Goal: Information Seeking & Learning: Learn about a topic

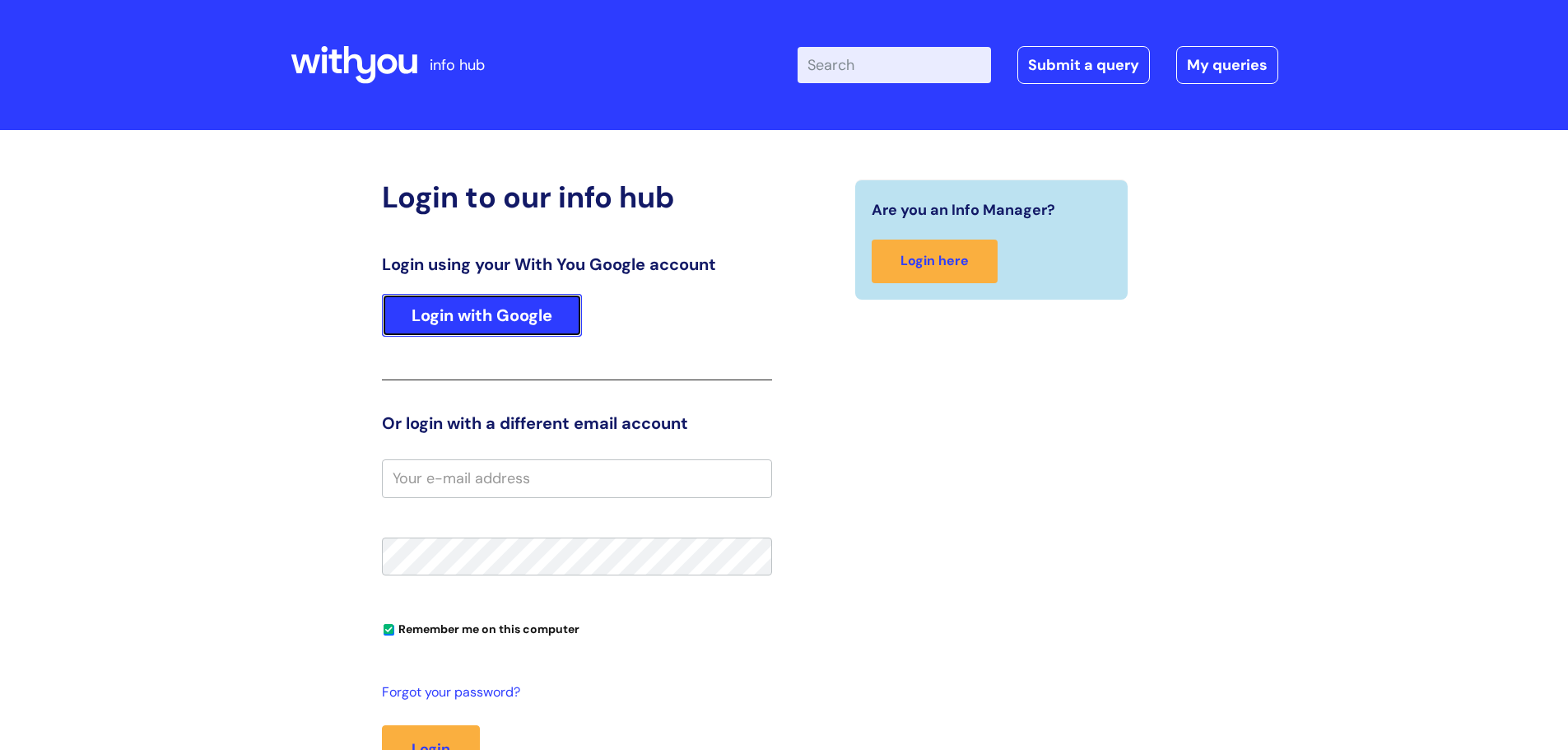
click at [531, 321] on link "Login with Google" at bounding box center [482, 315] width 200 height 43
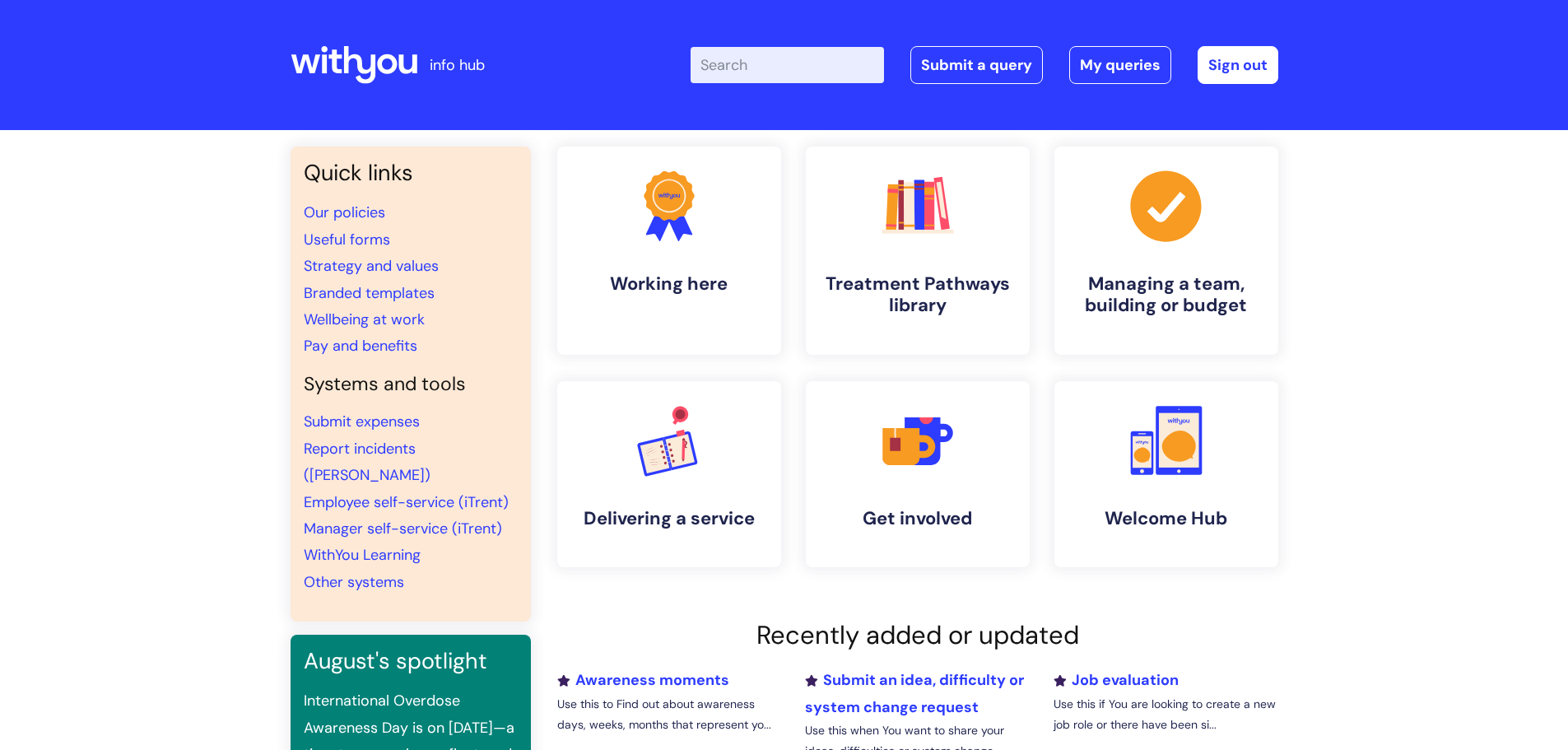
click at [776, 74] on input "Enter your search term here..." at bounding box center [787, 64] width 193 height 36
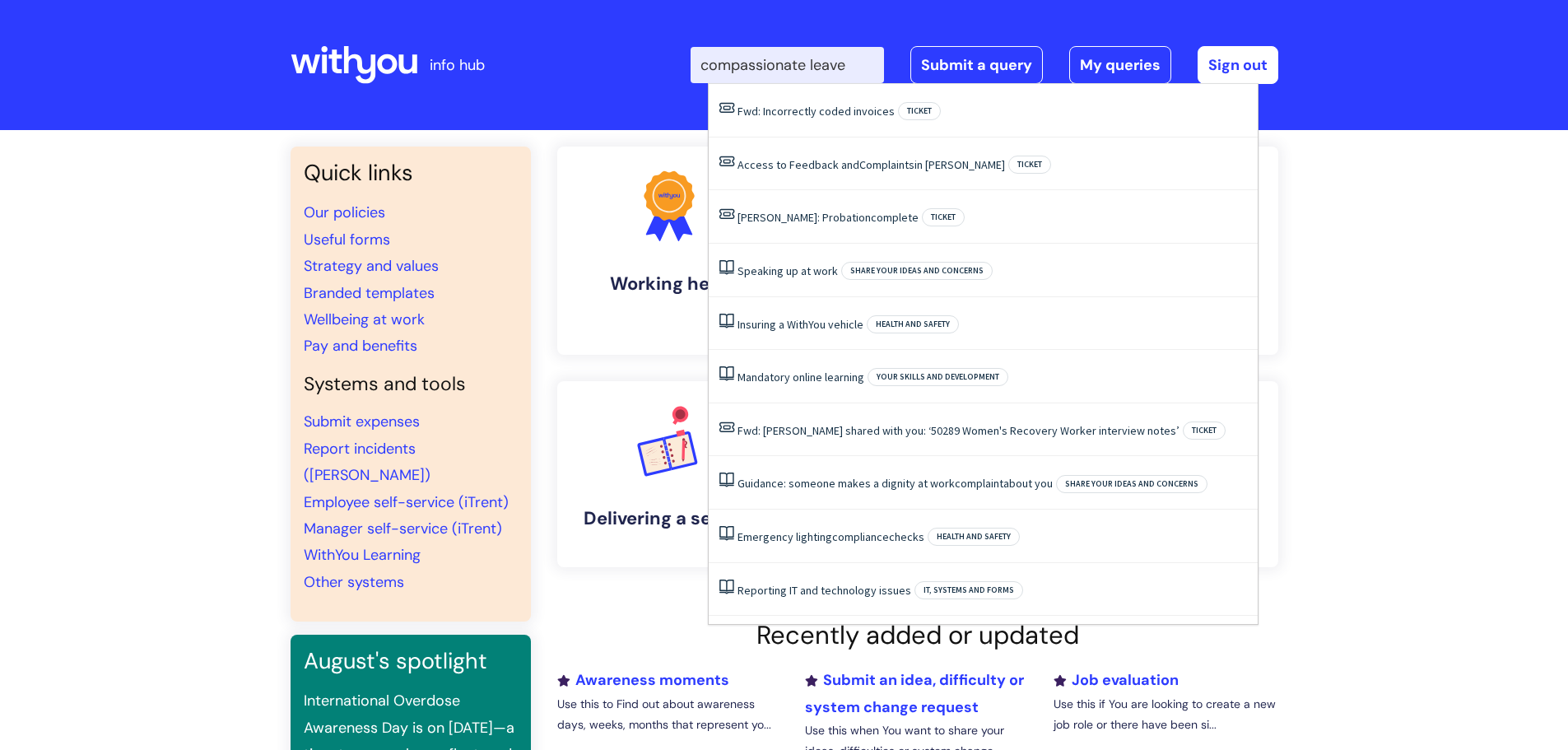
type input "compassionate leave"
click button "Search" at bounding box center [0, 0] width 0 height 0
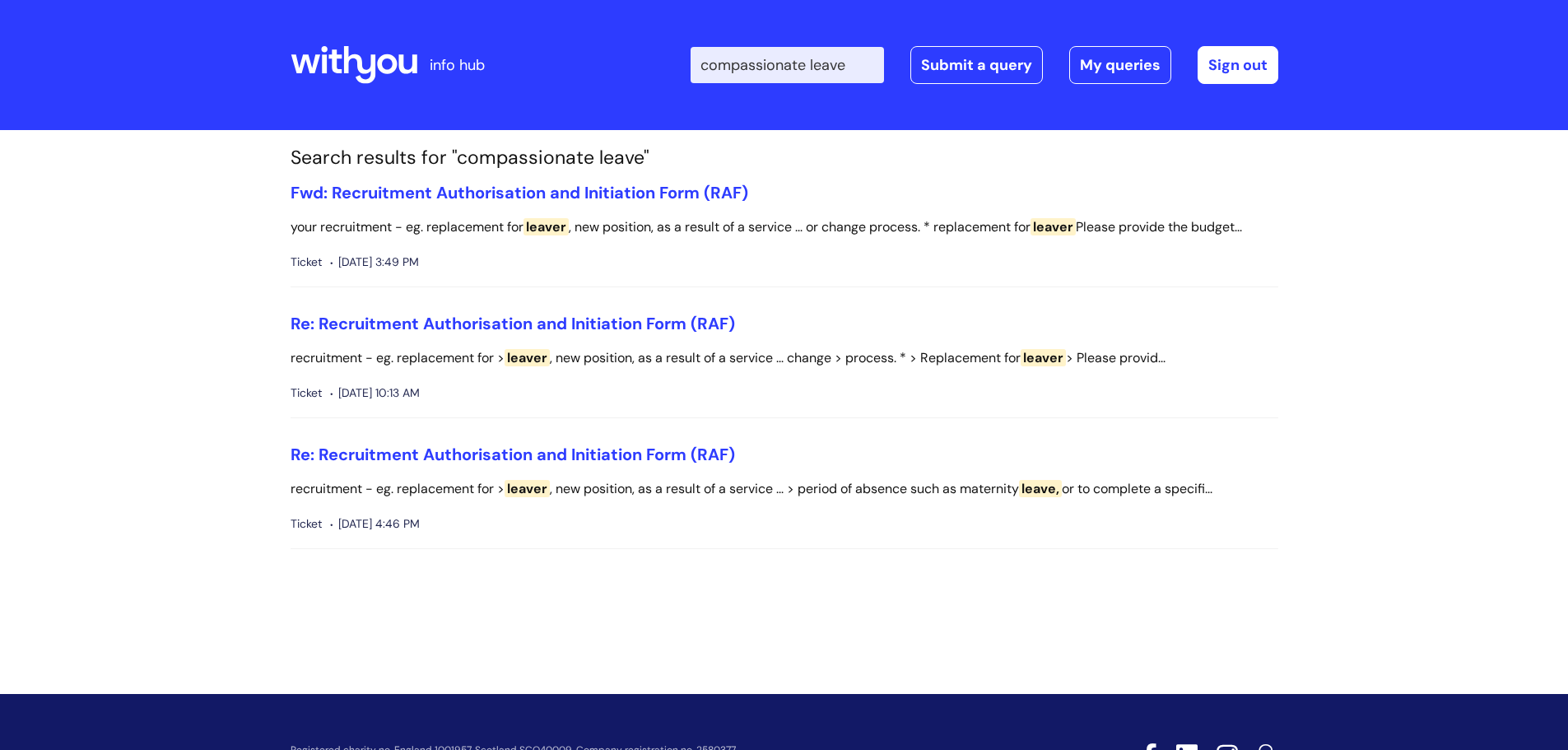
drag, startPoint x: 826, startPoint y: 62, endPoint x: 525, endPoint y: 69, distance: 301.1
click at [525, 69] on div "info hub Enter your search term here... compassionate leave Search Submit a que…" at bounding box center [784, 65] width 988 height 97
type input "leave"
click button "Search" at bounding box center [0, 0] width 0 height 0
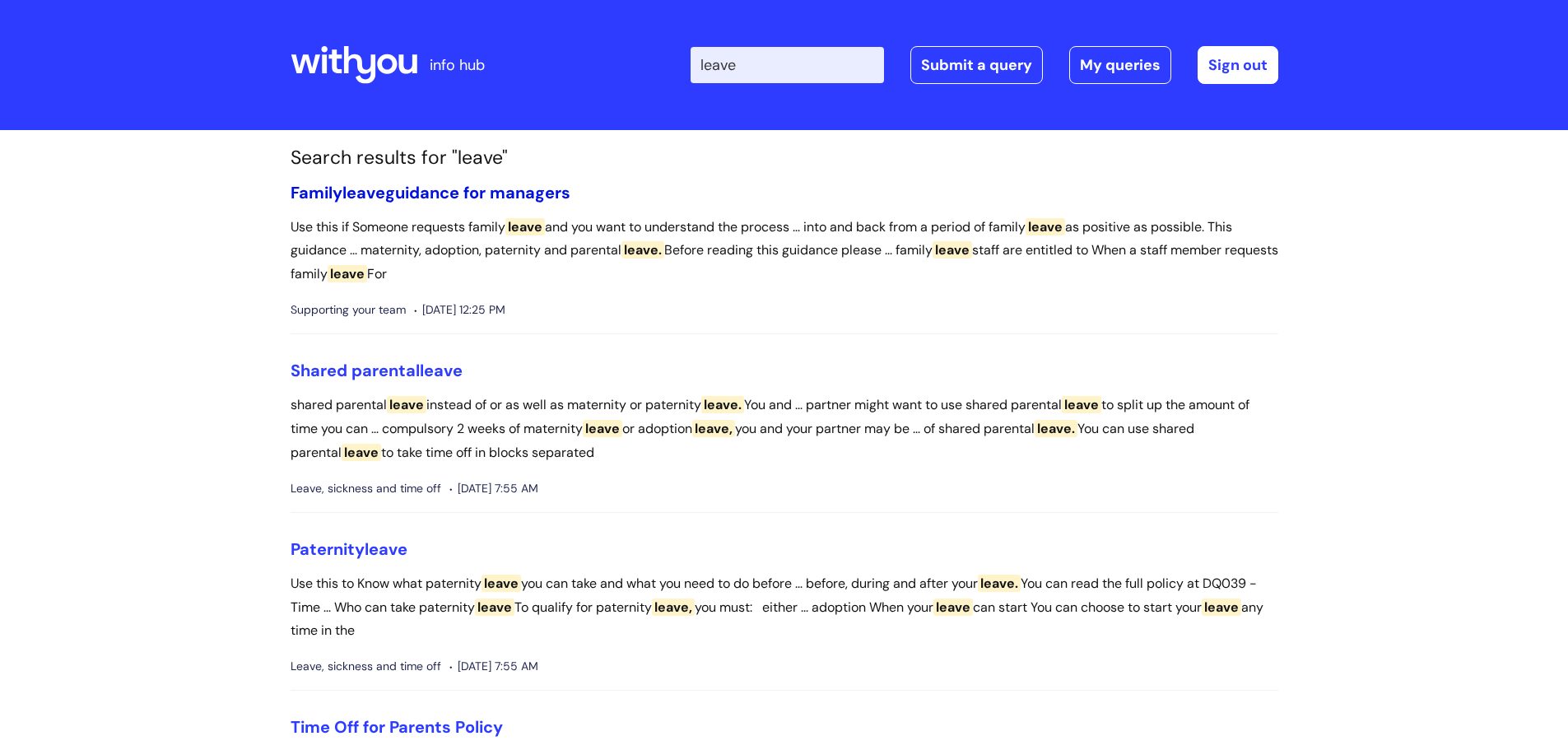
click at [406, 193] on link "Family leave guidance for managers" at bounding box center [430, 193] width 280 height 22
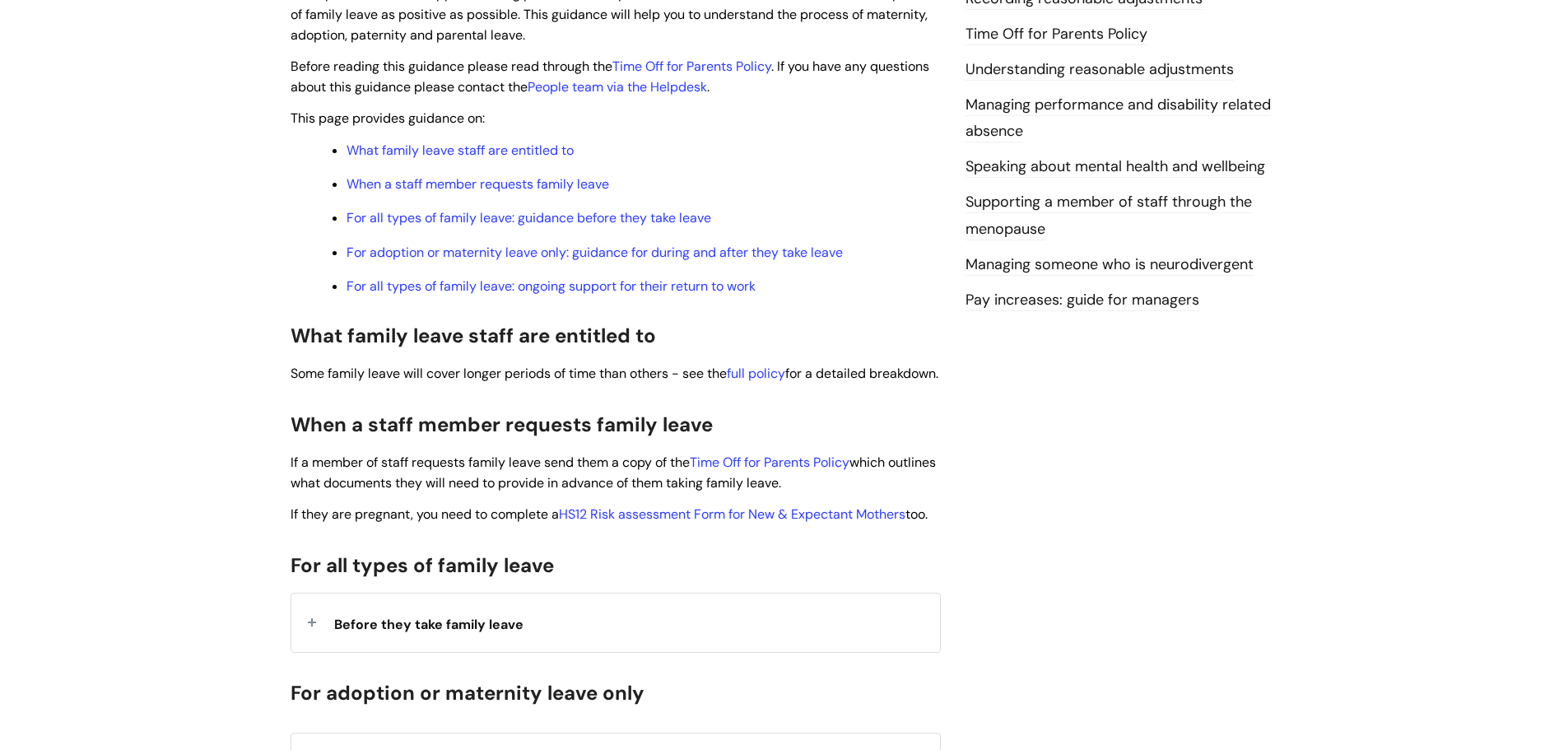
scroll to position [494, 0]
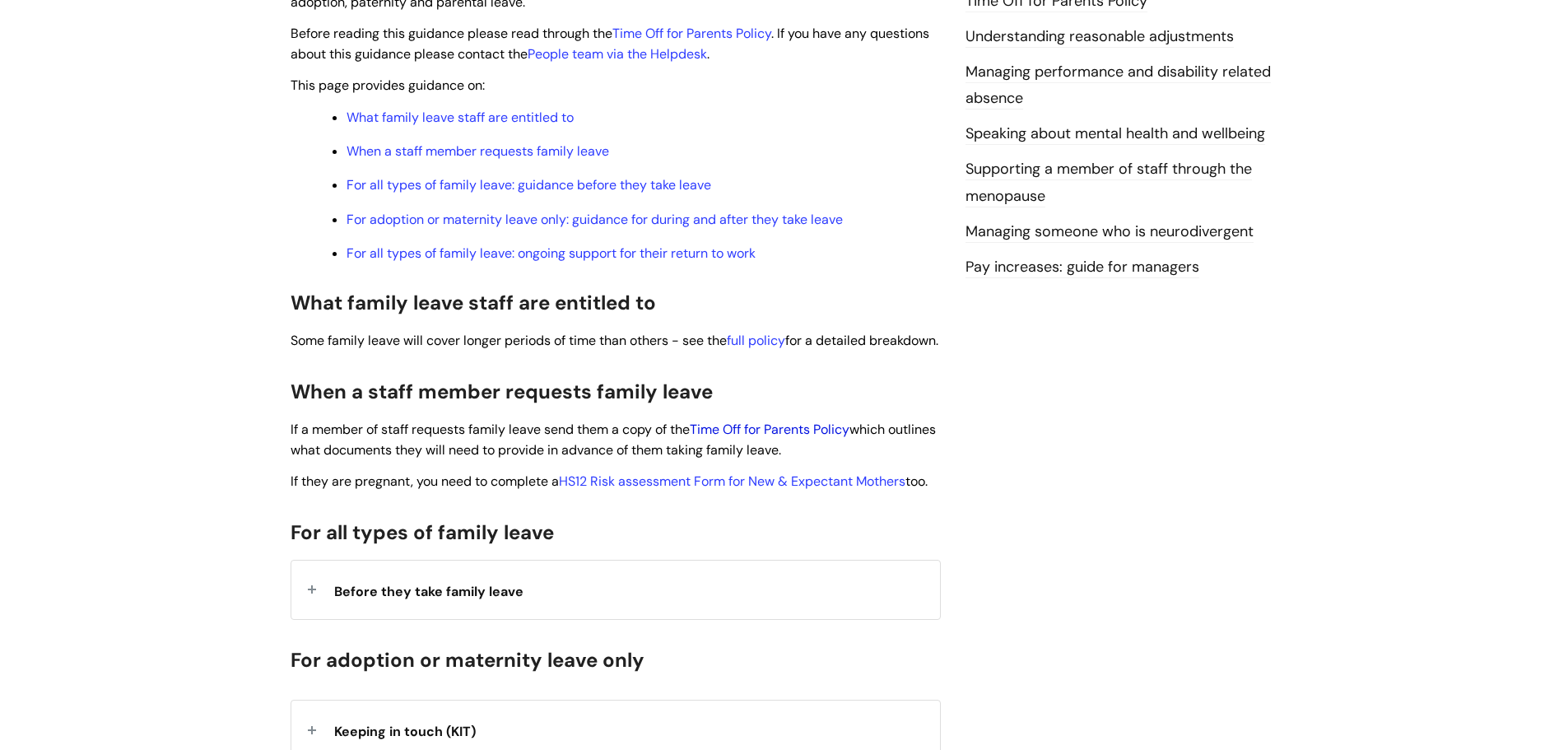
click at [778, 438] on link "Time Off for Parents Policy" at bounding box center [769, 429] width 160 height 18
click at [305, 619] on div "Before they take family leave" at bounding box center [615, 590] width 648 height 59
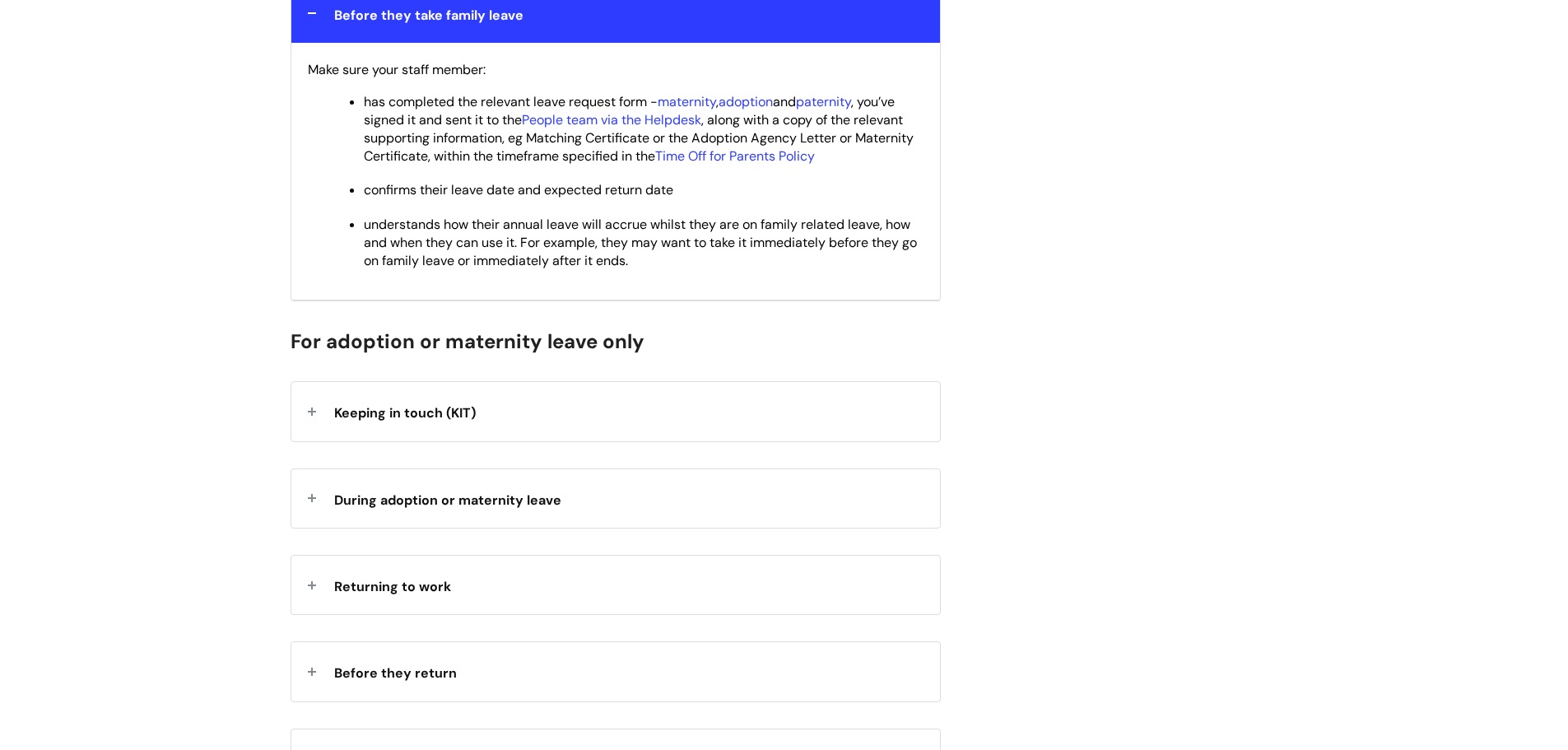
scroll to position [906, 0]
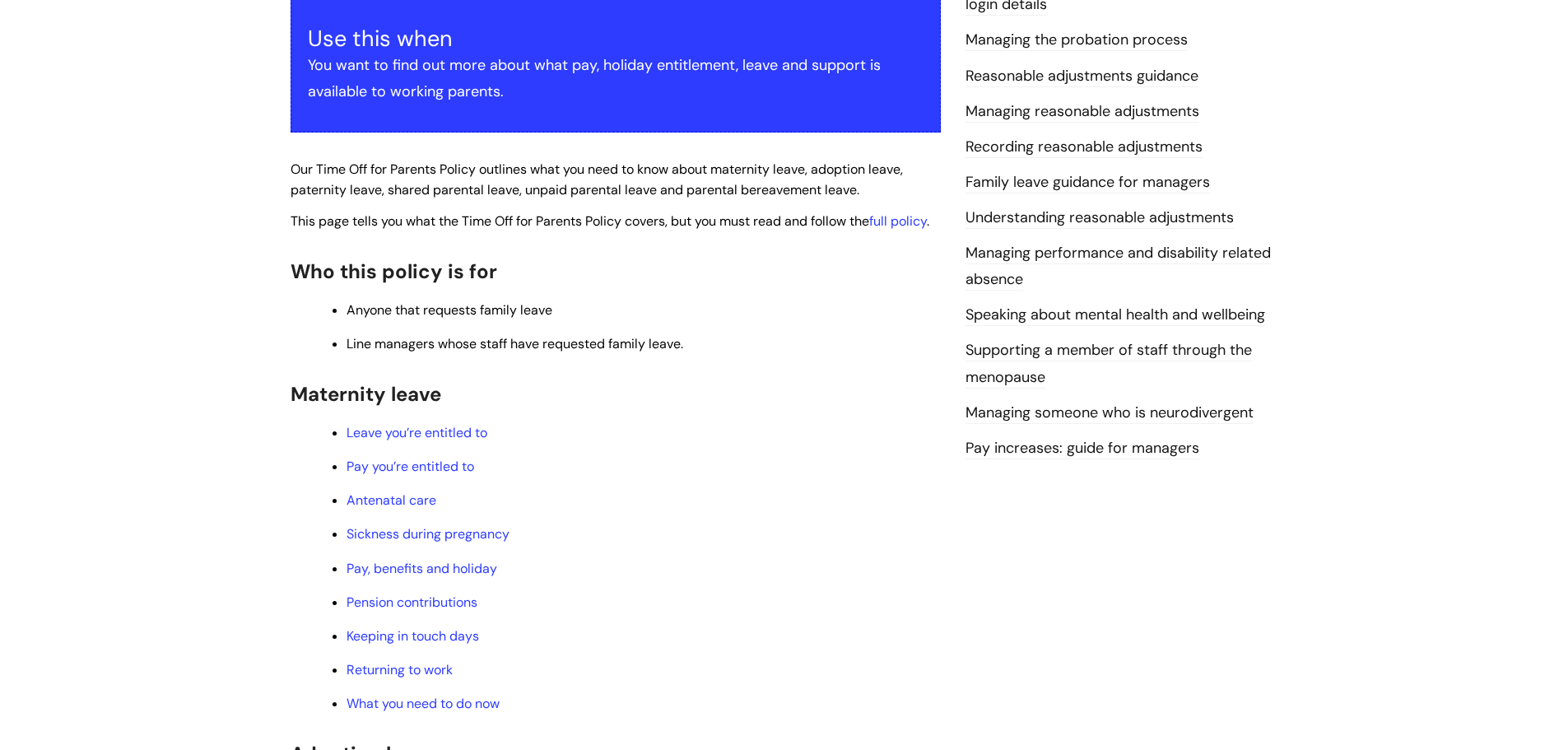
scroll to position [82, 0]
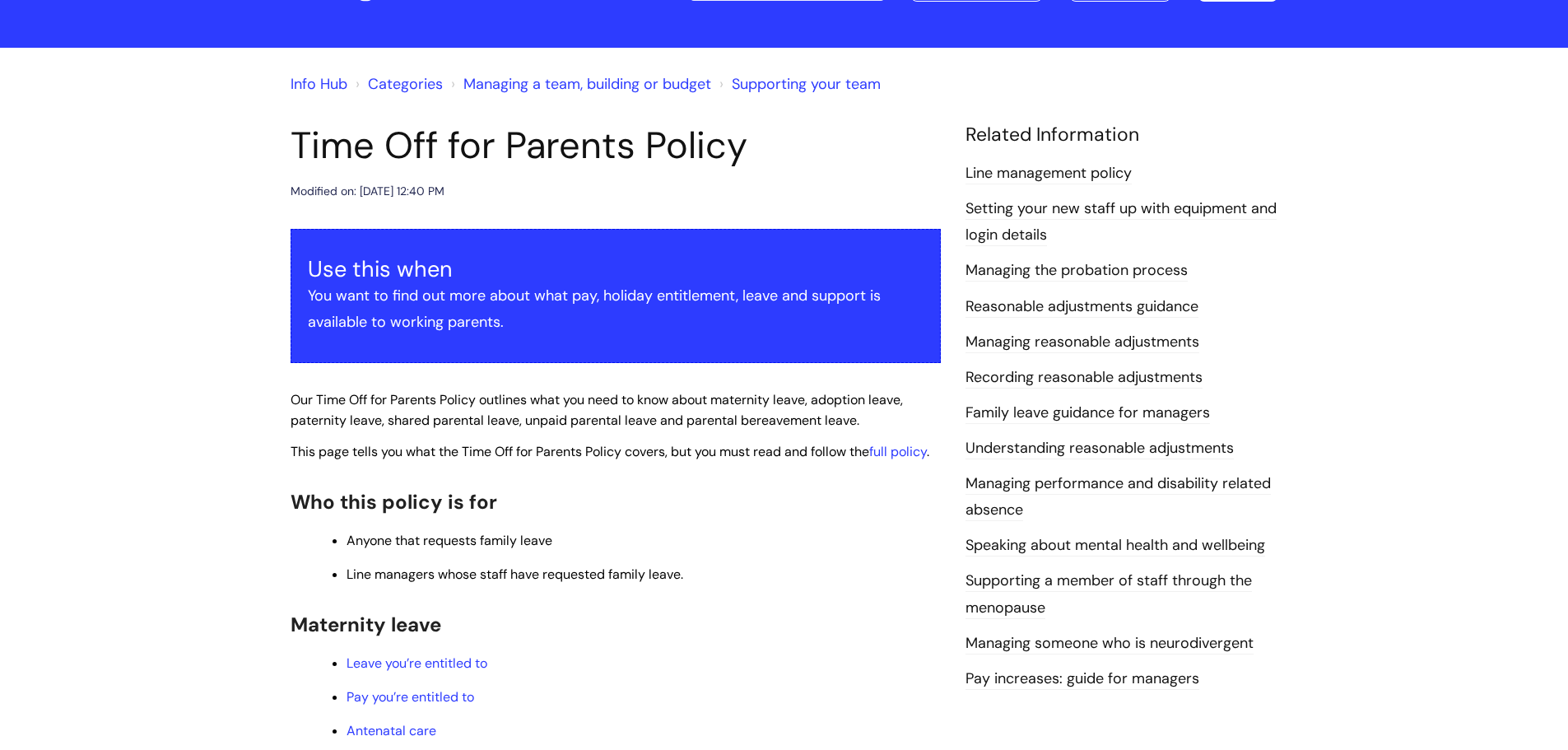
click at [605, 67] on ol "Info Hub Categories Managing a team, building or budget Supporting your team" at bounding box center [784, 80] width 988 height 33
click at [605, 74] on li "Managing a team, building or budget" at bounding box center [579, 84] width 264 height 26
click at [606, 90] on link "Managing a team, building or budget" at bounding box center [587, 85] width 248 height 20
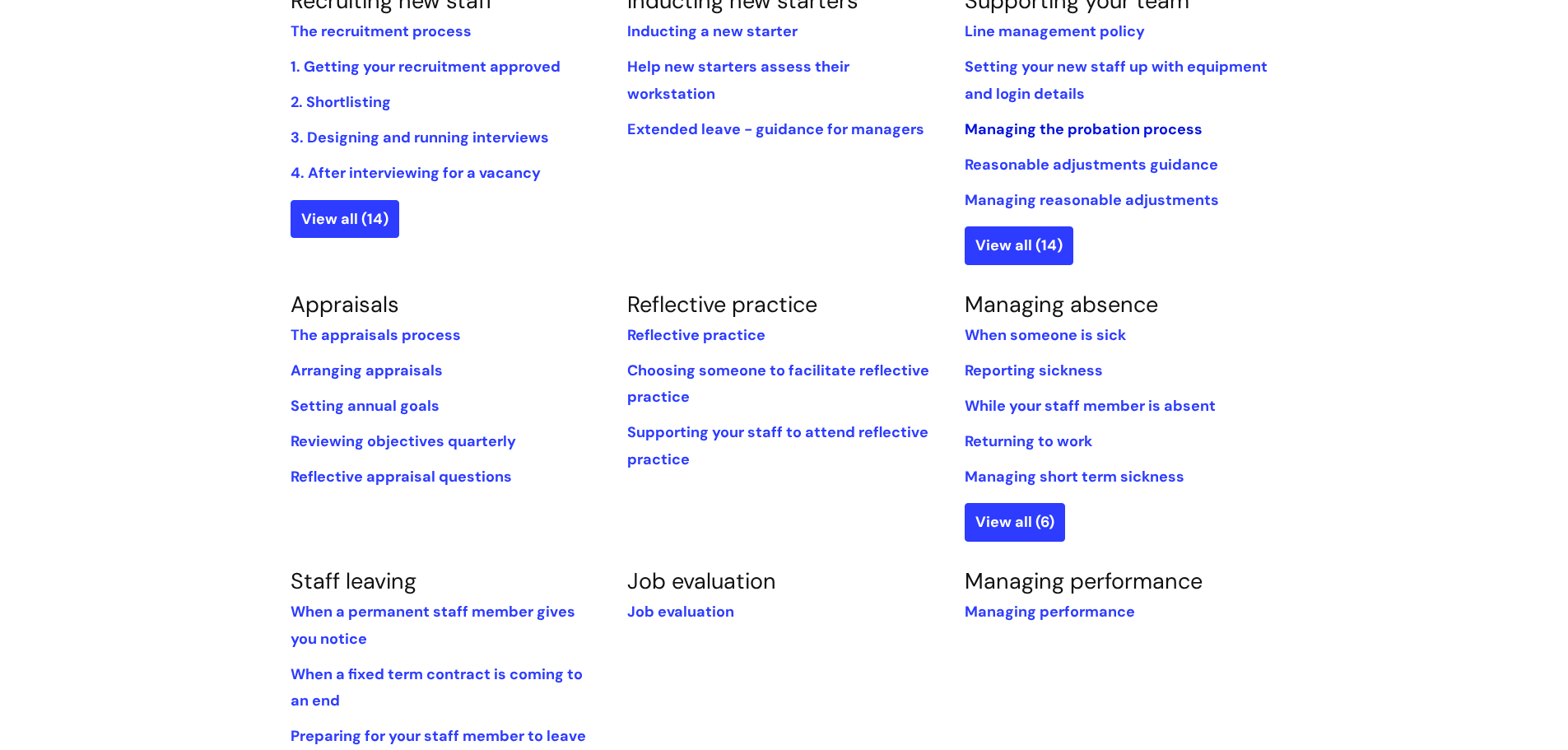
scroll to position [494, 0]
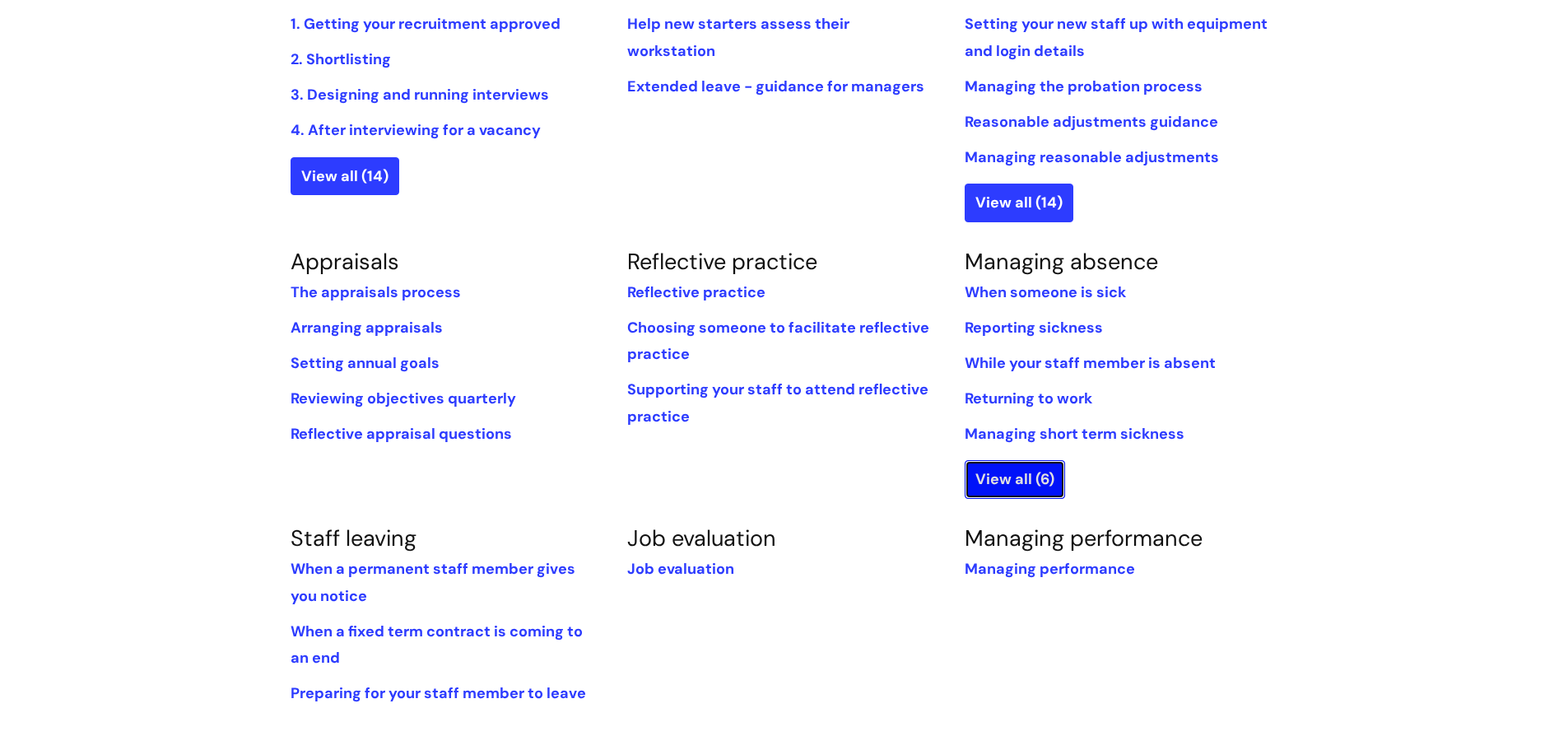
click at [1018, 488] on link "View all (6)" at bounding box center [1015, 479] width 100 height 38
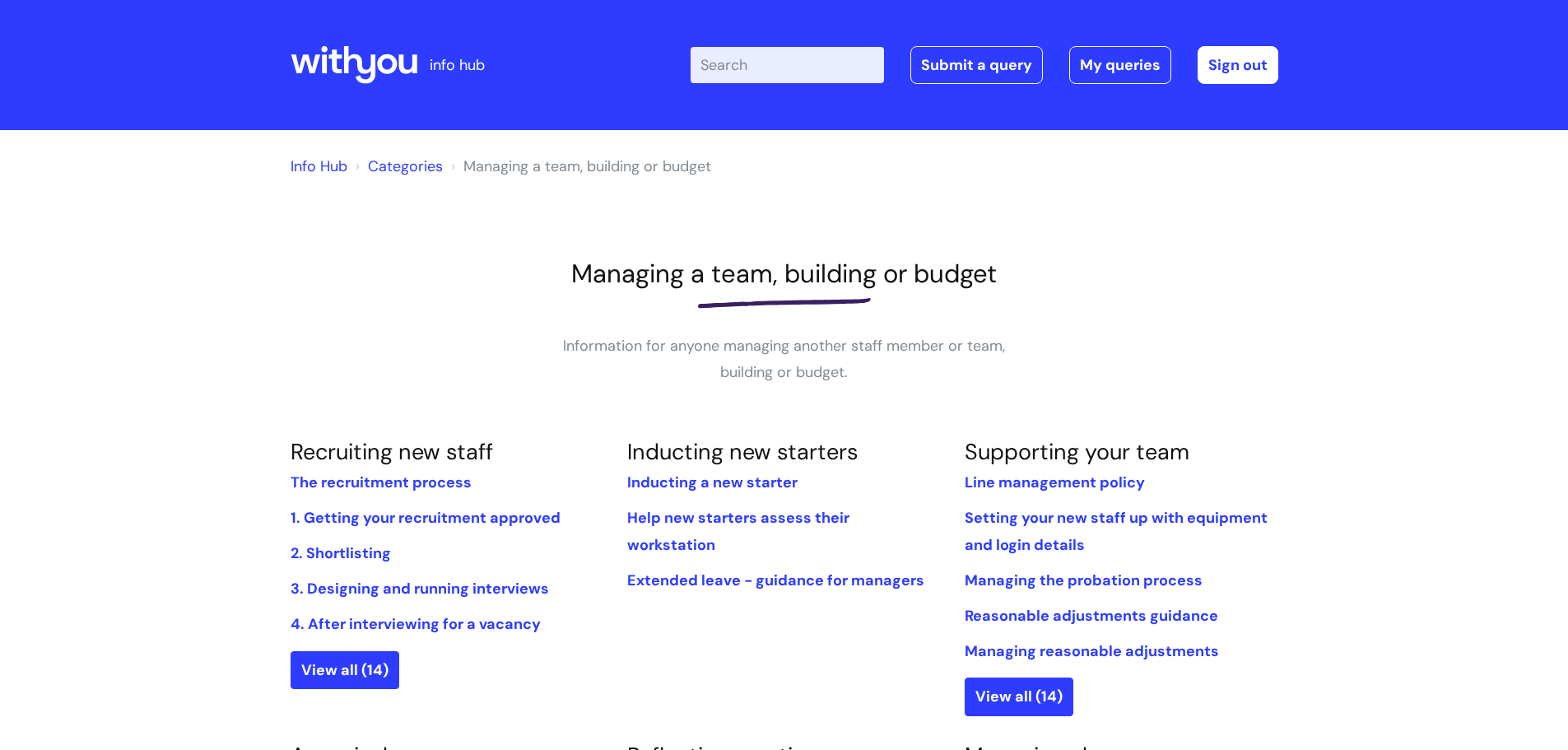
drag, startPoint x: 797, startPoint y: 67, endPoint x: 784, endPoint y: 28, distance: 41.1
click at [795, 64] on input "Enter your search term here..." at bounding box center [787, 64] width 193 height 36
type input "leave"
click button "Search" at bounding box center [0, 0] width 0 height 0
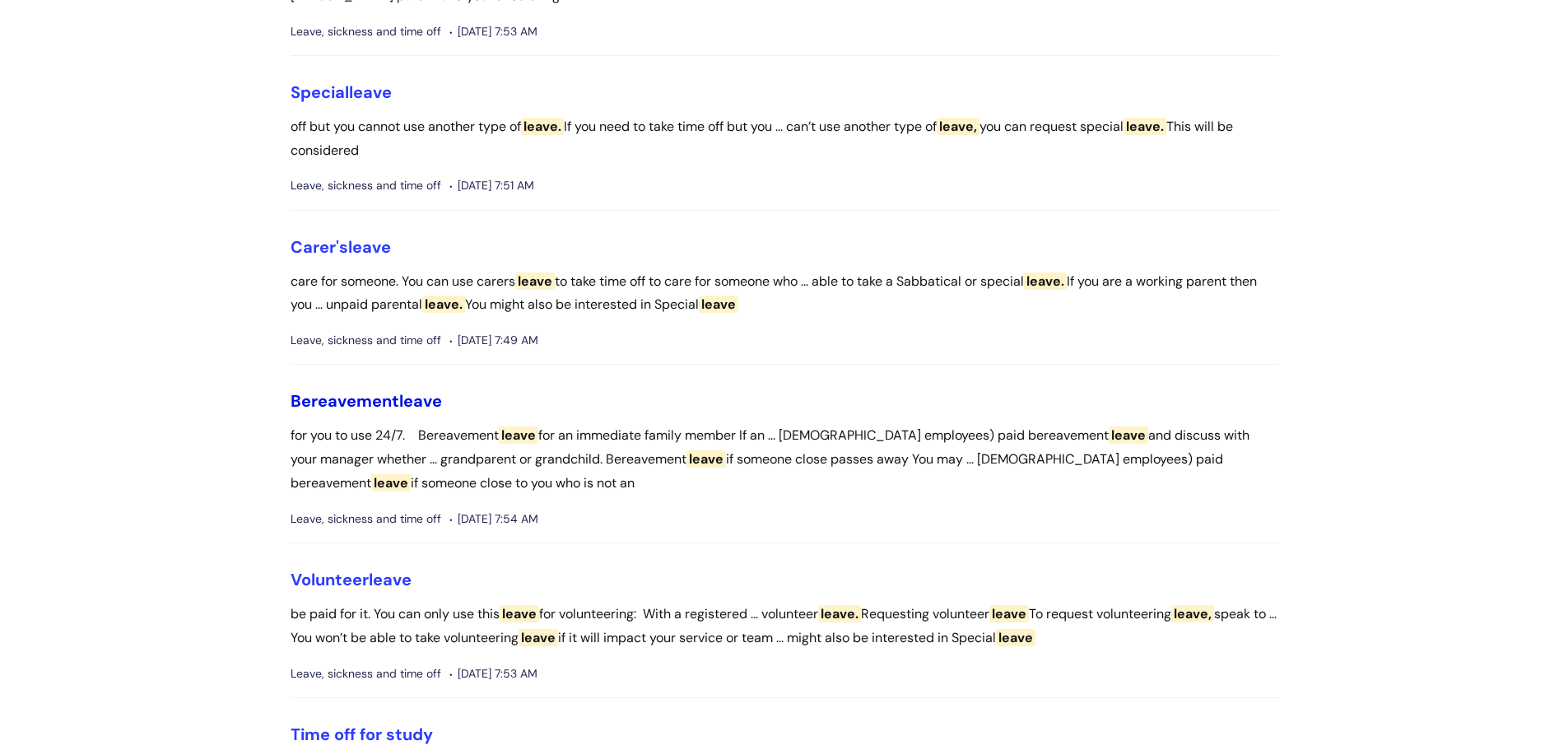
scroll to position [1318, 0]
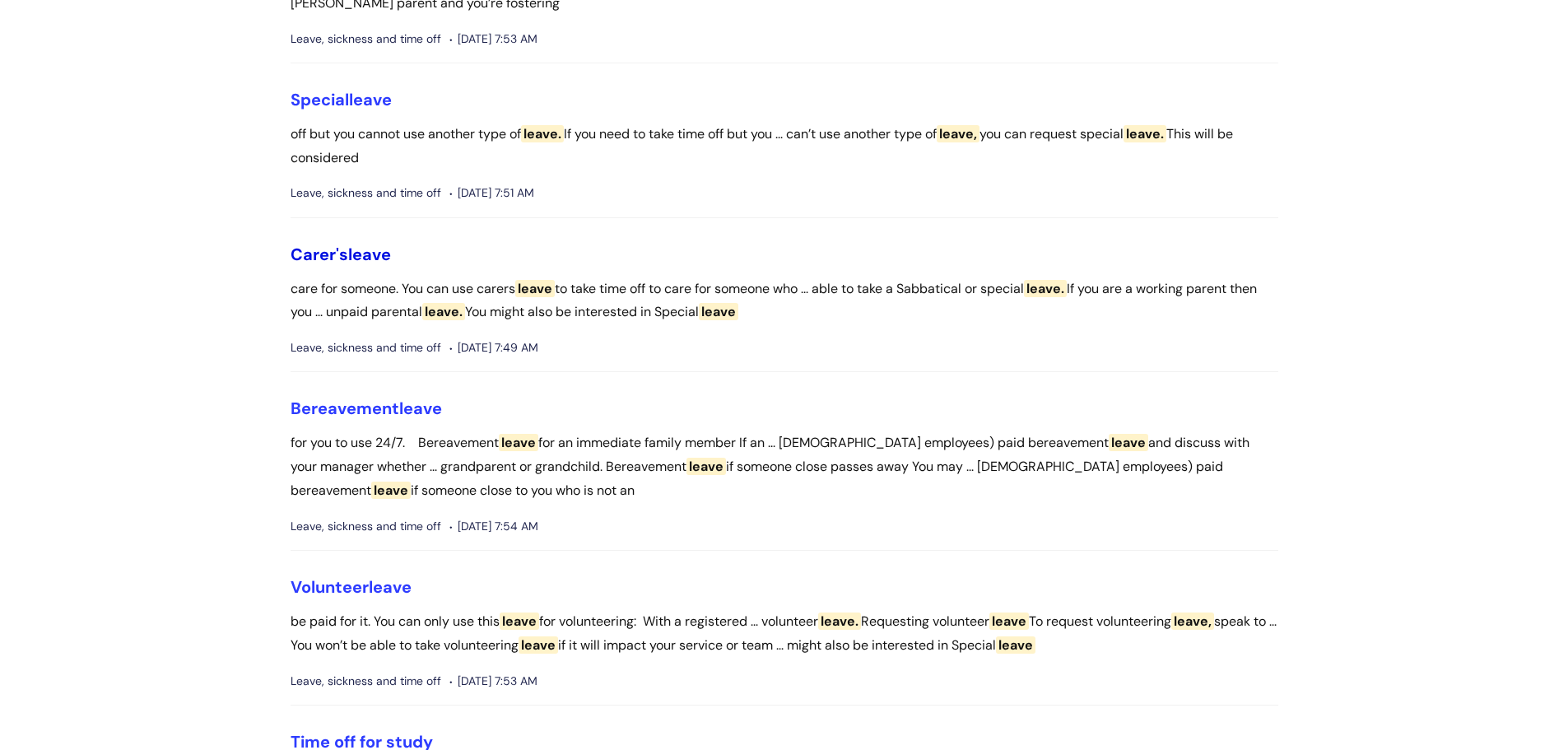
click at [364, 265] on span "leave" at bounding box center [369, 254] width 43 height 22
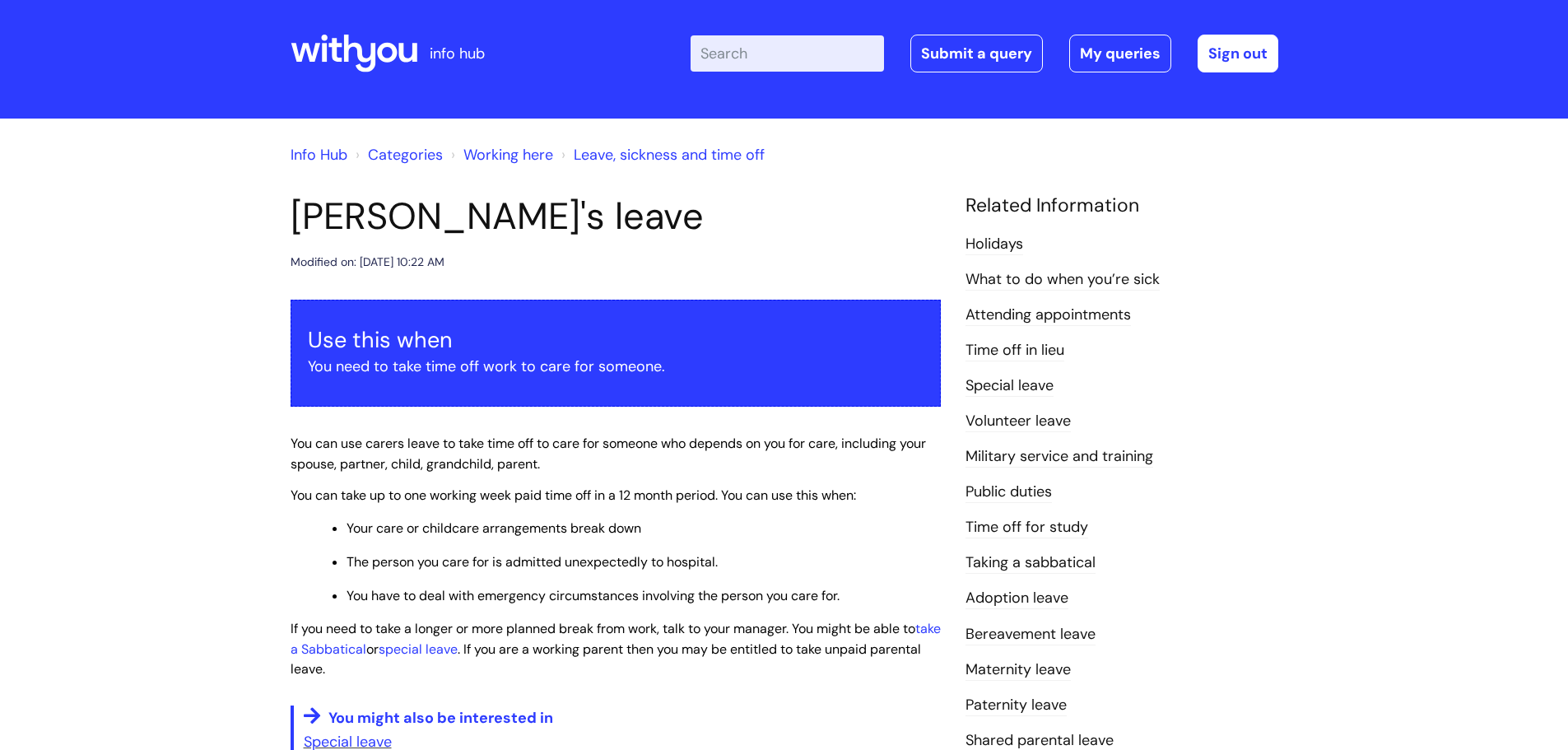
scroll to position [82, 0]
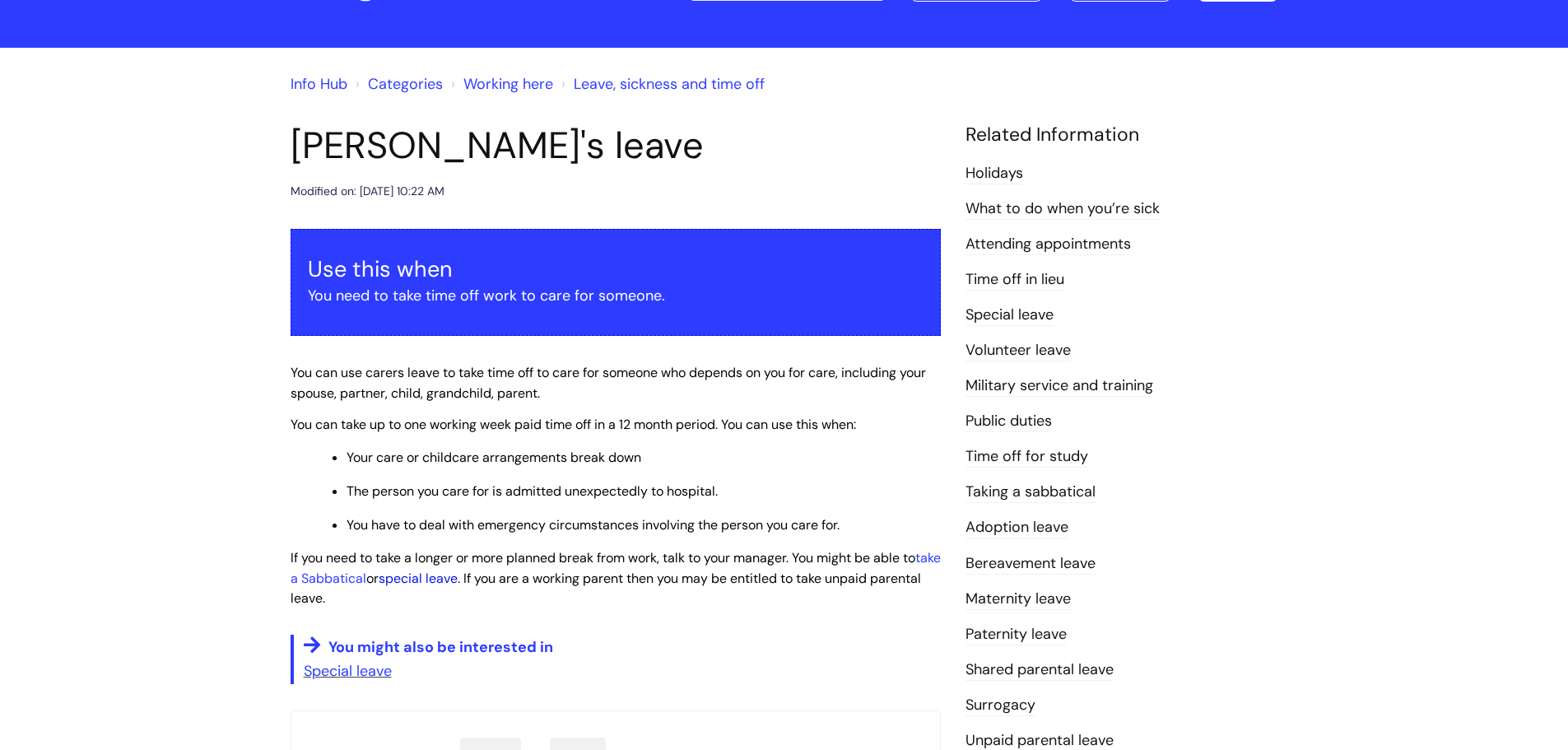
click at [458, 578] on link "special leave" at bounding box center [418, 578] width 79 height 18
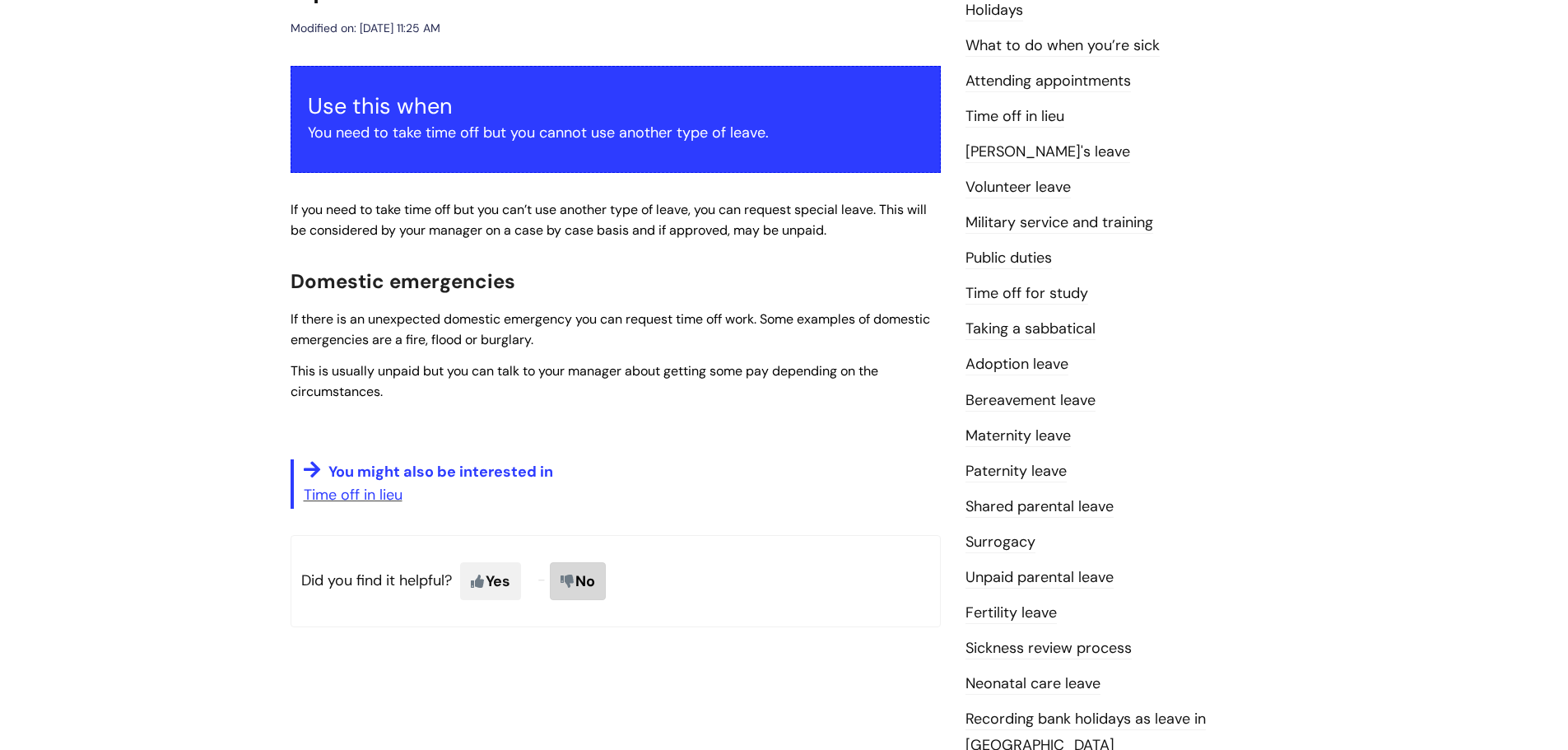
scroll to position [247, 0]
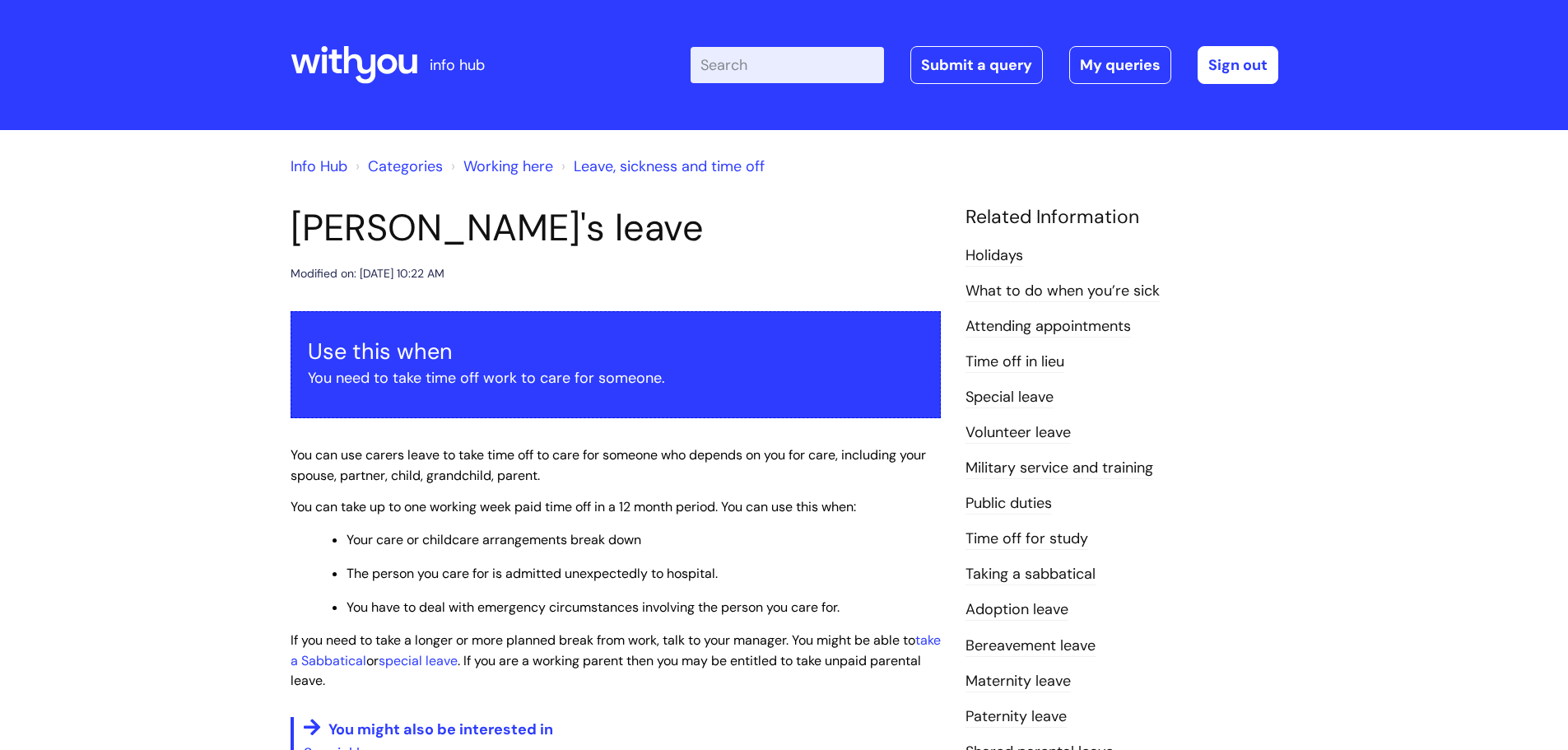
scroll to position [82, 0]
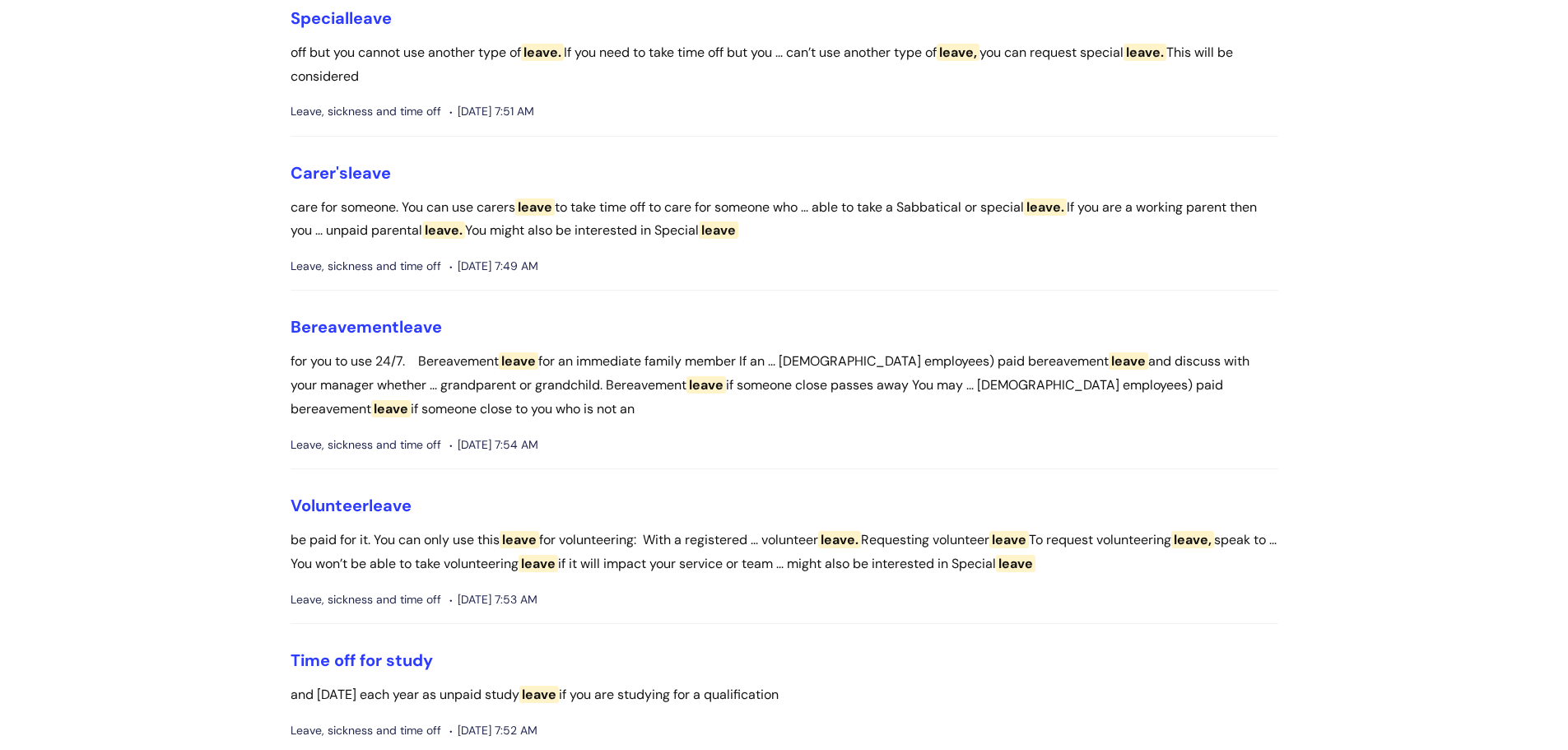
scroll to position [1398, 0]
click at [340, 185] on link "Carer's leave" at bounding box center [341, 175] width 100 height 22
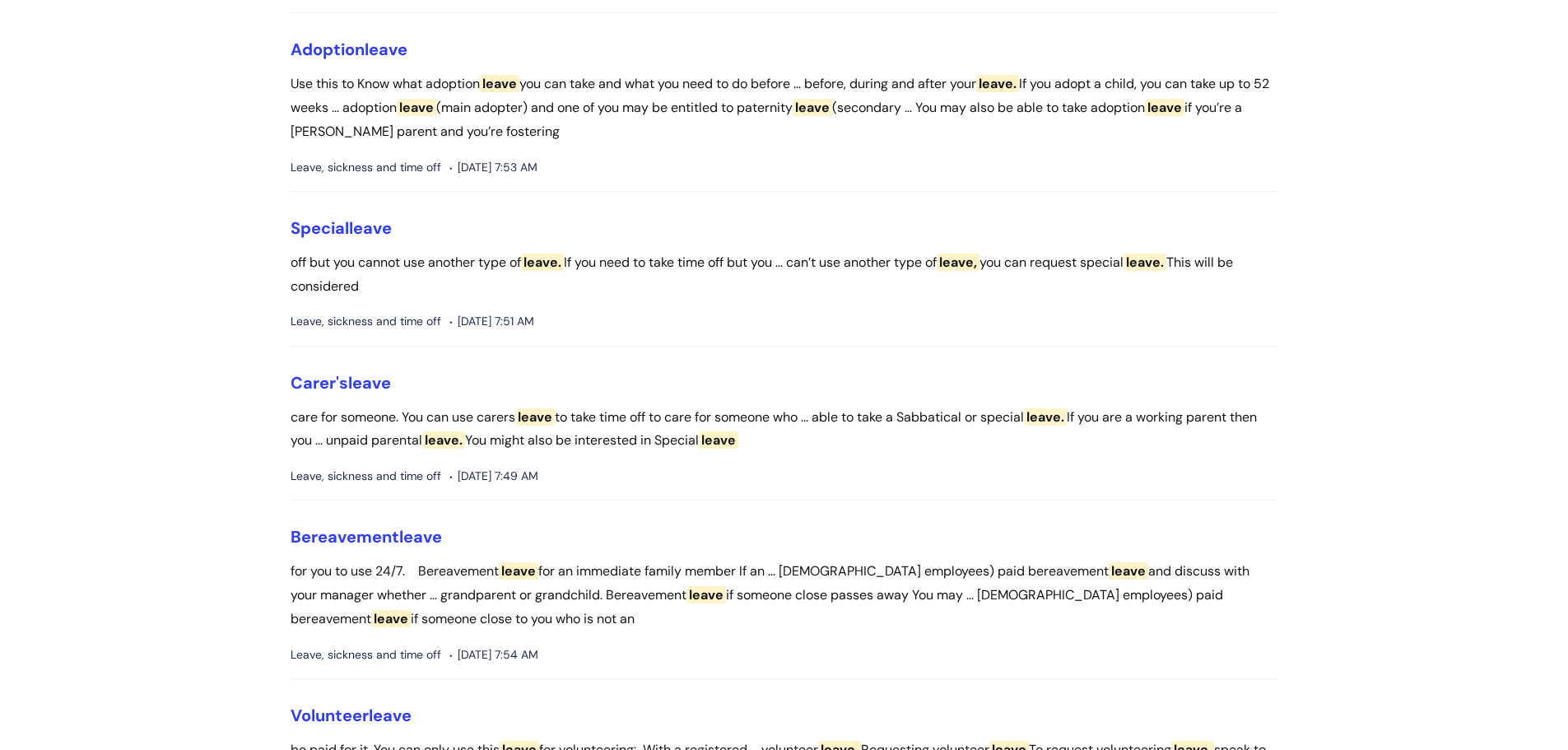
scroll to position [1150, 0]
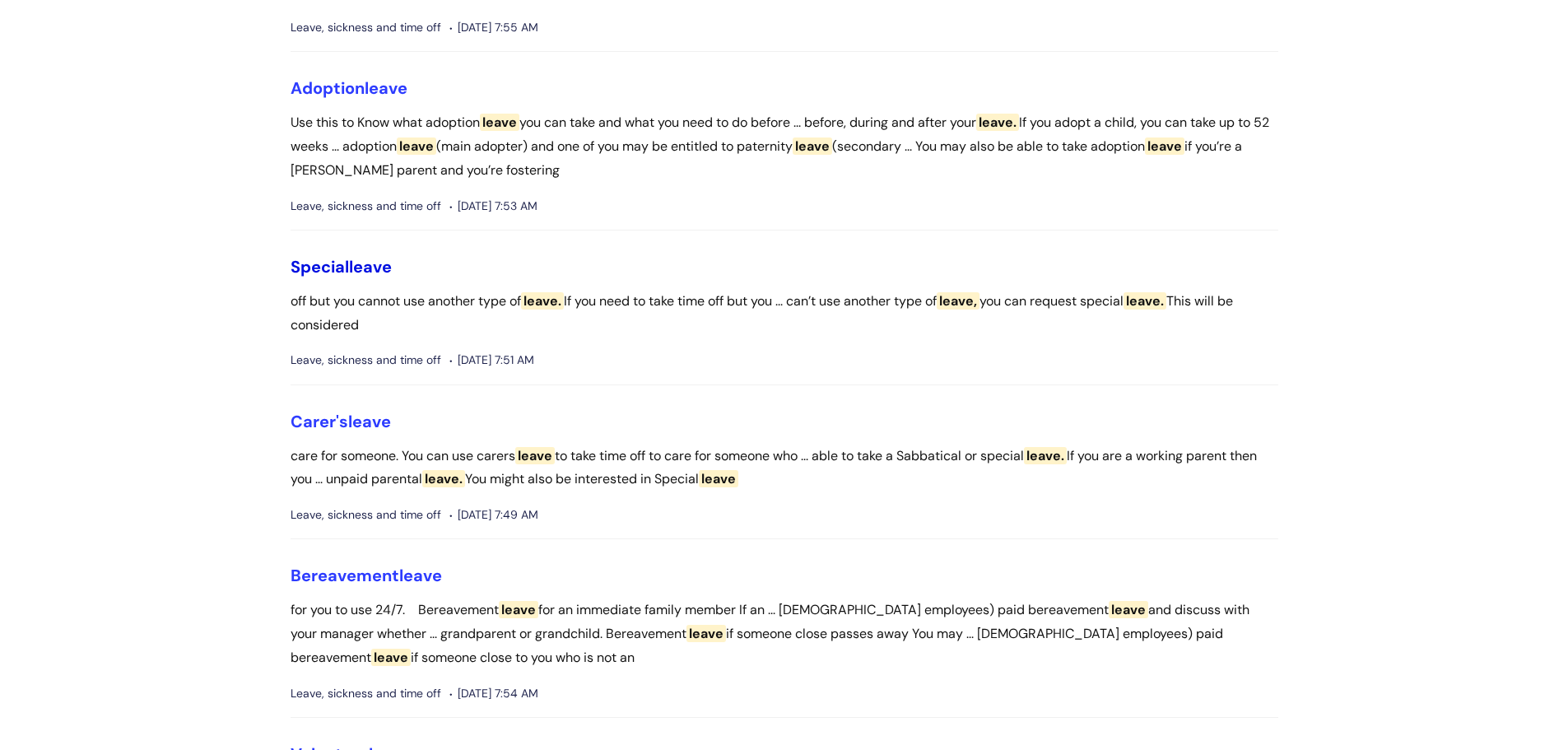
click at [351, 278] on link "Special leave" at bounding box center [341, 267] width 101 height 22
